Goal: Use online tool/utility

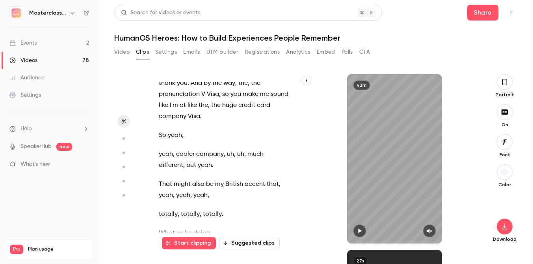
scroll to position [2015, 0]
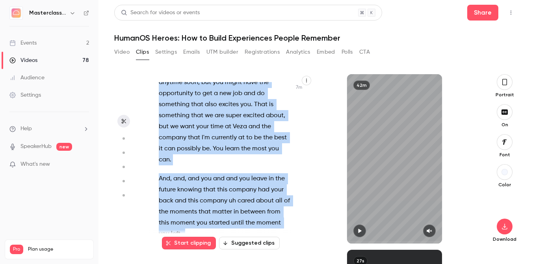
drag, startPoint x: 263, startPoint y: 124, endPoint x: 260, endPoint y: 208, distance: 84.0
click at [260, 208] on div "this is only that allow us to crop out . And then we will be in . OK , we are l…" at bounding box center [229, 162] width 160 height 161
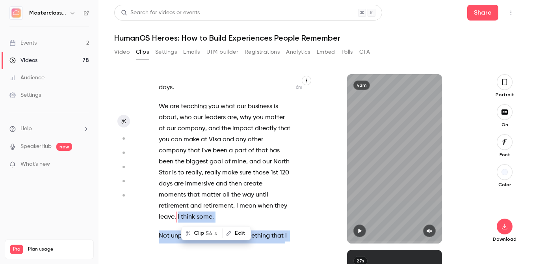
scroll to position [1979, 0]
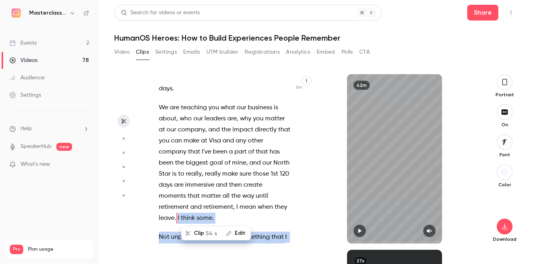
click at [206, 232] on span "54 s" at bounding box center [211, 233] width 11 height 8
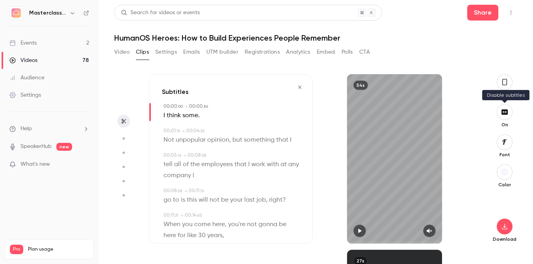
click at [503, 116] on button "button" at bounding box center [505, 112] width 16 height 16
click at [497, 122] on p "Off" at bounding box center [504, 124] width 25 height 6
click at [507, 107] on button "button" at bounding box center [505, 112] width 16 height 16
click at [198, 119] on span "." at bounding box center [199, 115] width 2 height 11
click at [187, 130] on button "Edit" at bounding box center [187, 129] width 27 height 13
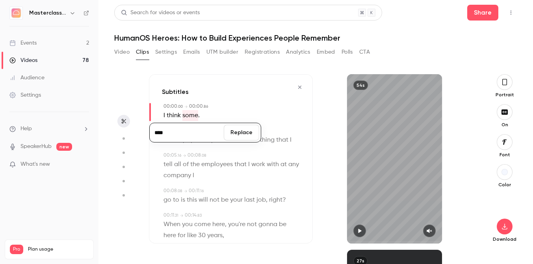
click at [187, 130] on input "****" at bounding box center [186, 133] width 71 height 16
click at [244, 133] on button "Replace" at bounding box center [241, 133] width 35 height 16
click at [362, 232] on icon "button" at bounding box center [360, 231] width 6 height 6
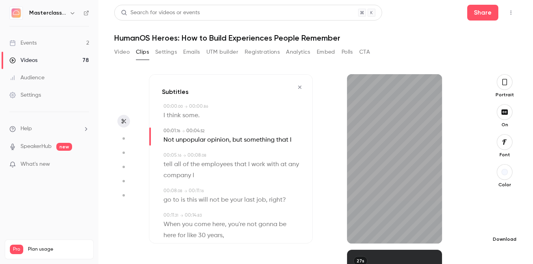
click at [503, 223] on icon "button" at bounding box center [504, 226] width 9 height 6
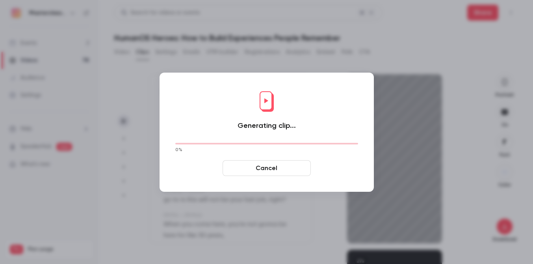
click at [273, 111] on icon at bounding box center [267, 102] width 32 height 32
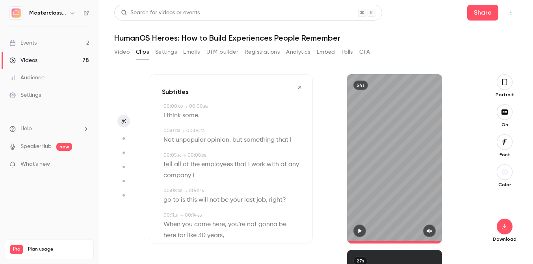
type input "****"
